Goal: Navigation & Orientation: Go to known website

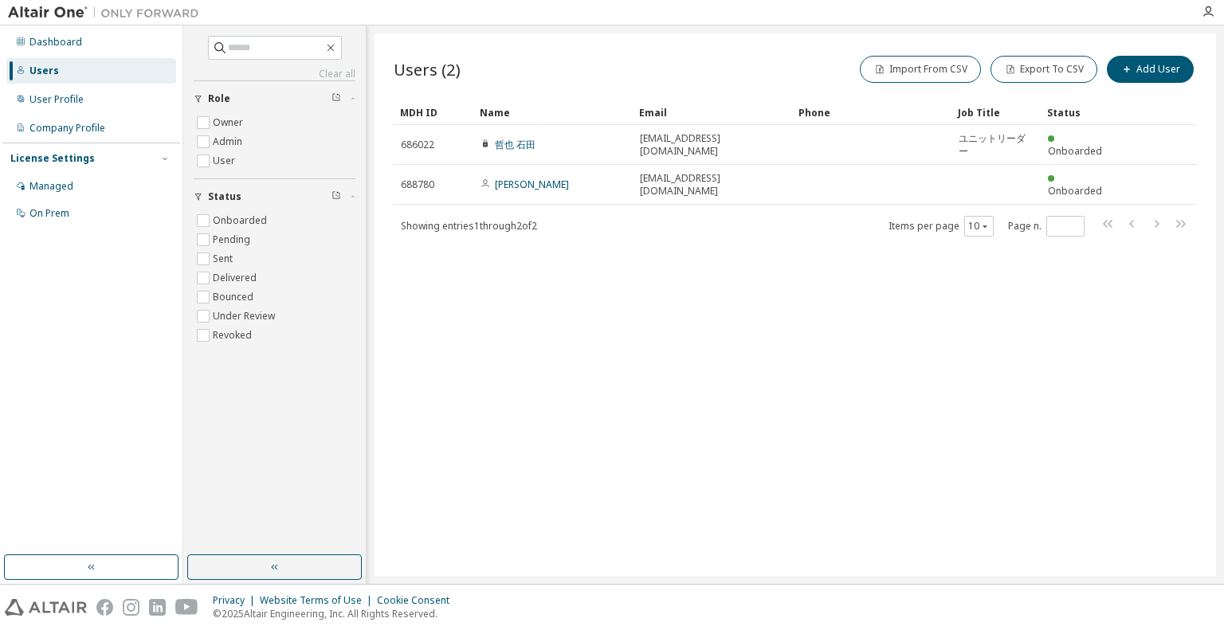
click at [0, 474] on div "Dashboard Users User Profile Company Profile License Settings Managed On Prem" at bounding box center [91, 304] width 183 height 558
